Goal: Transaction & Acquisition: Obtain resource

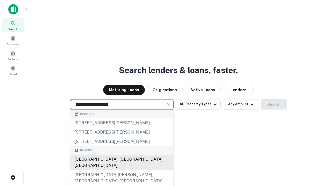
click at [121, 170] on div "[GEOGRAPHIC_DATA], [GEOGRAPHIC_DATA], [GEOGRAPHIC_DATA]" at bounding box center [121, 163] width 103 height 16
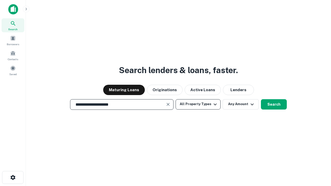
type input "**********"
click at [198, 104] on button "All Property Types" at bounding box center [198, 104] width 45 height 10
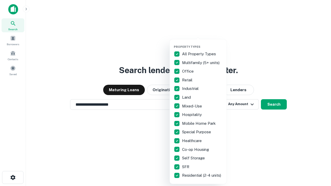
click at [202, 43] on button "button" at bounding box center [202, 43] width 57 height 0
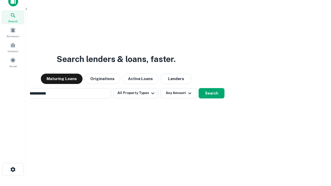
scroll to position [8, 0]
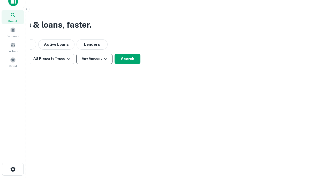
click at [94, 59] on button "Any Amount" at bounding box center [94, 59] width 36 height 10
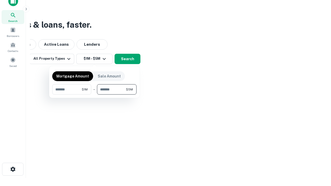
type input "*******"
click at [94, 95] on button "button" at bounding box center [94, 95] width 84 height 0
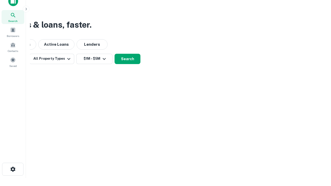
scroll to position [3, 95]
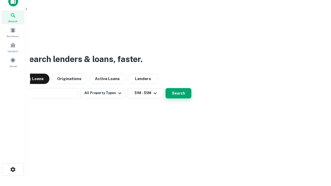
click at [165, 88] on button "Search" at bounding box center [178, 93] width 26 height 10
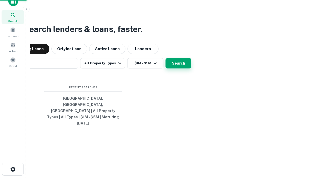
scroll to position [14, 146]
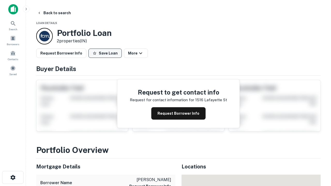
click at [105, 53] on button "Save Loan" at bounding box center [104, 53] width 33 height 9
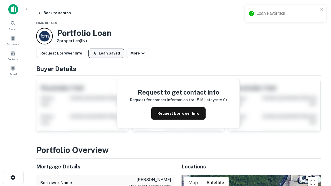
click at [106, 53] on button "Loan Saved" at bounding box center [106, 53] width 36 height 9
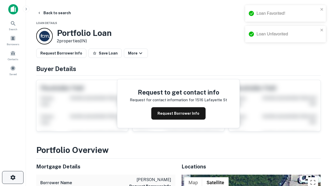
click at [13, 178] on icon "button" at bounding box center [13, 177] width 6 height 6
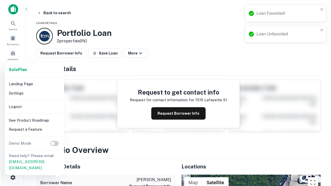
click at [34, 106] on li "Logout" at bounding box center [34, 106] width 55 height 9
